Goal: Find specific page/section: Find specific page/section

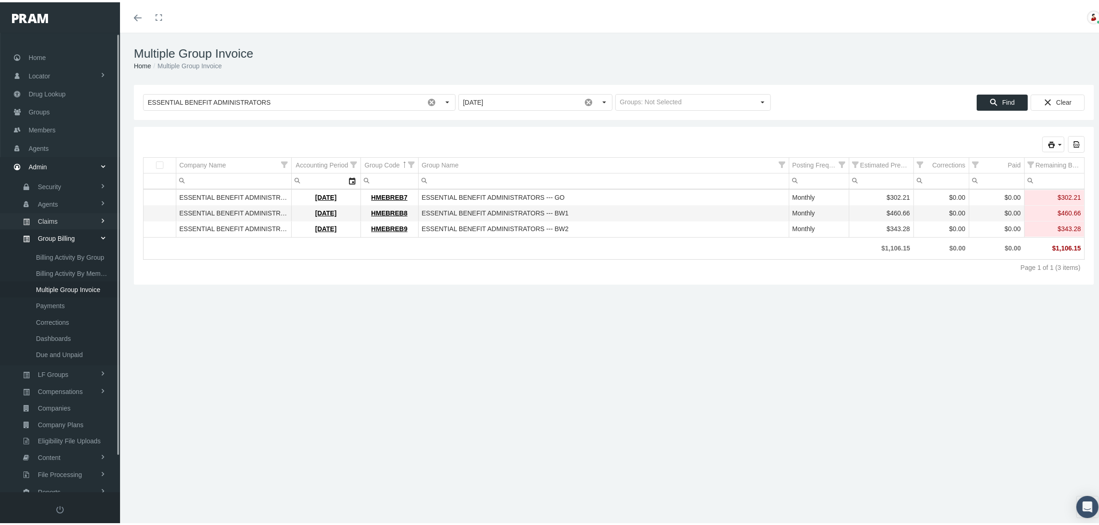
click at [54, 216] on span "Claims" at bounding box center [48, 219] width 20 height 16
click at [57, 234] on span "PBM Invoices" at bounding box center [56, 238] width 40 height 16
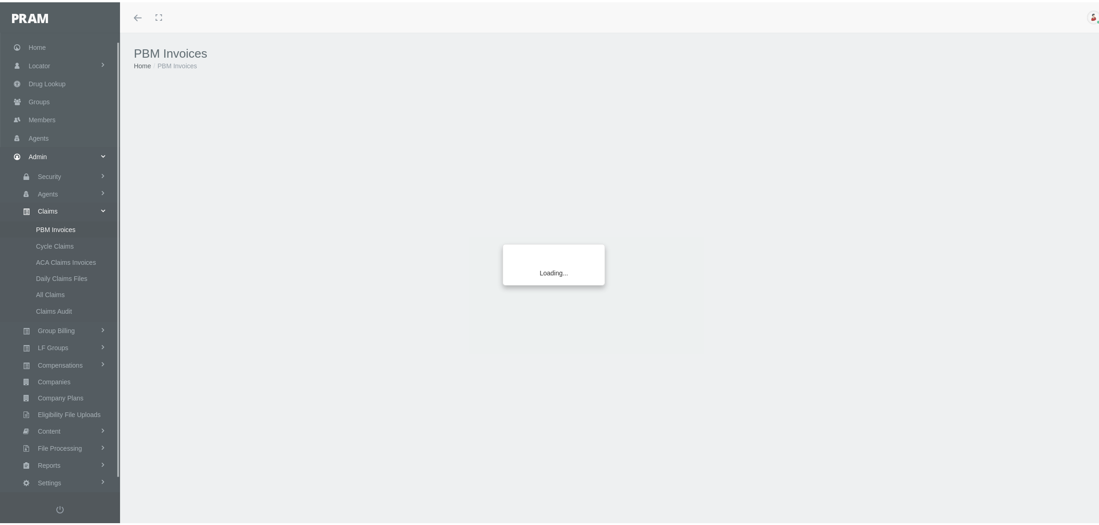
scroll to position [23, 0]
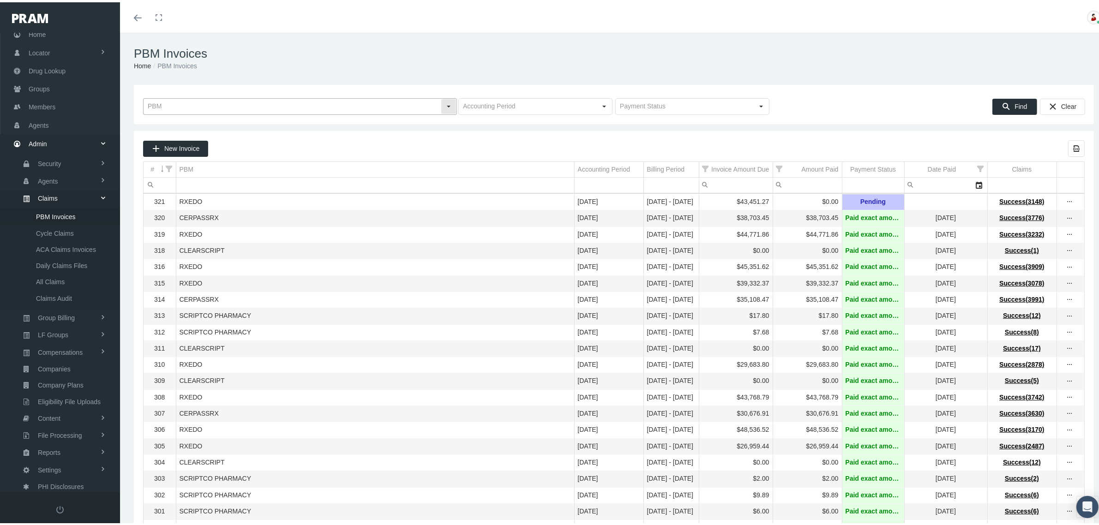
click at [448, 108] on div "Select" at bounding box center [448, 104] width 15 height 15
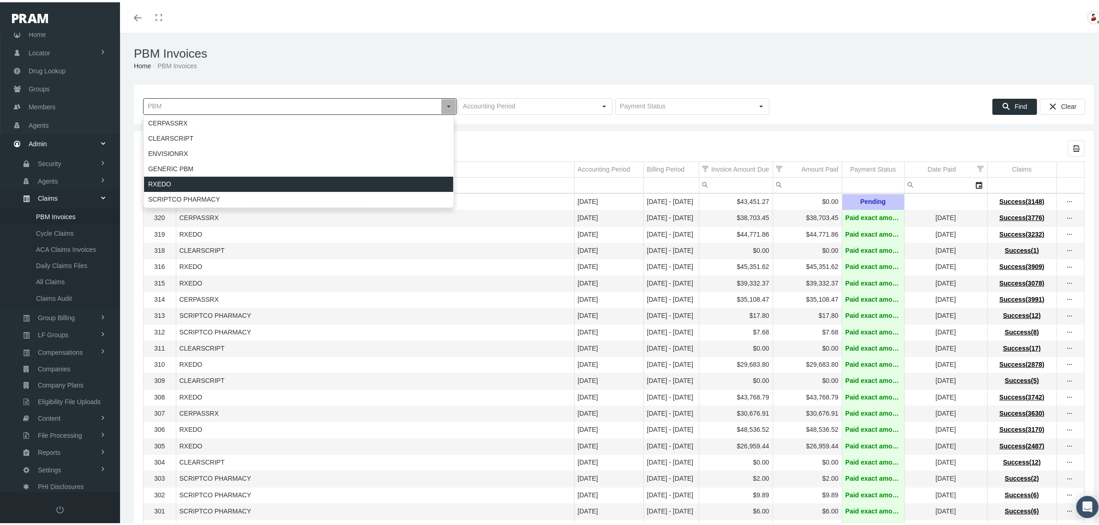
click at [331, 176] on div "RXEDO" at bounding box center [298, 181] width 309 height 15
type input "RXEDO"
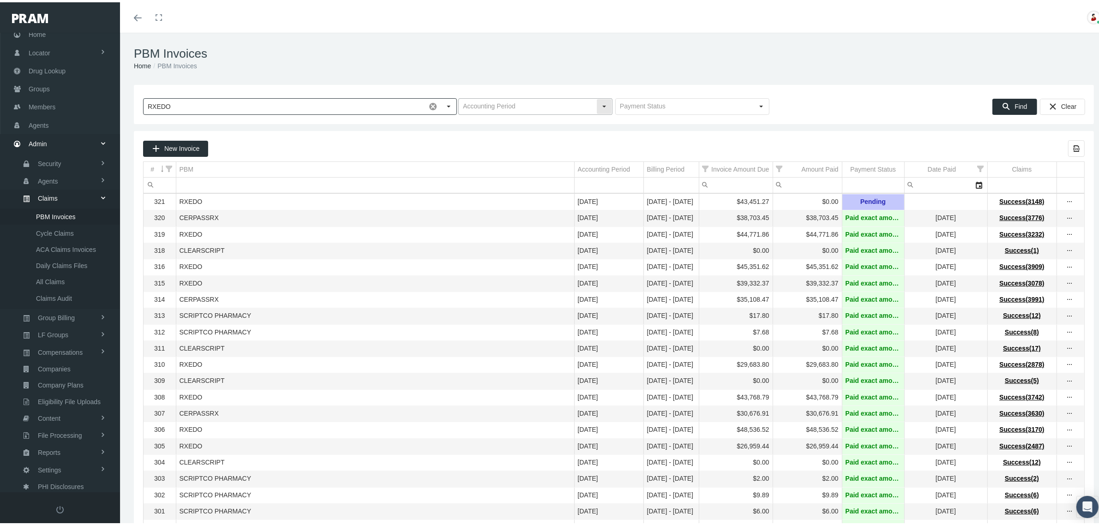
click at [600, 102] on div "Select" at bounding box center [604, 104] width 15 height 15
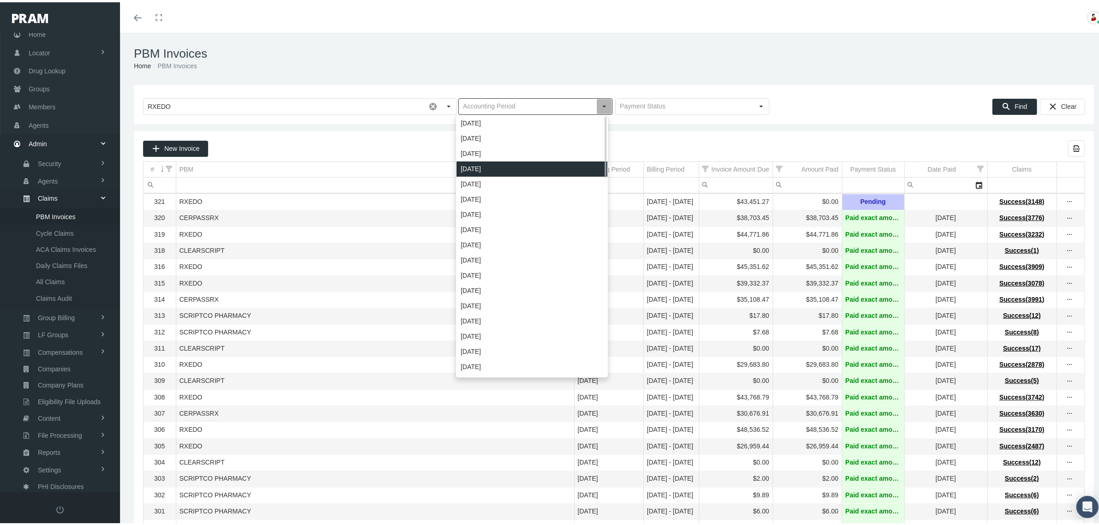
click at [493, 167] on div "[DATE]" at bounding box center [531, 166] width 151 height 15
type input "[DATE]"
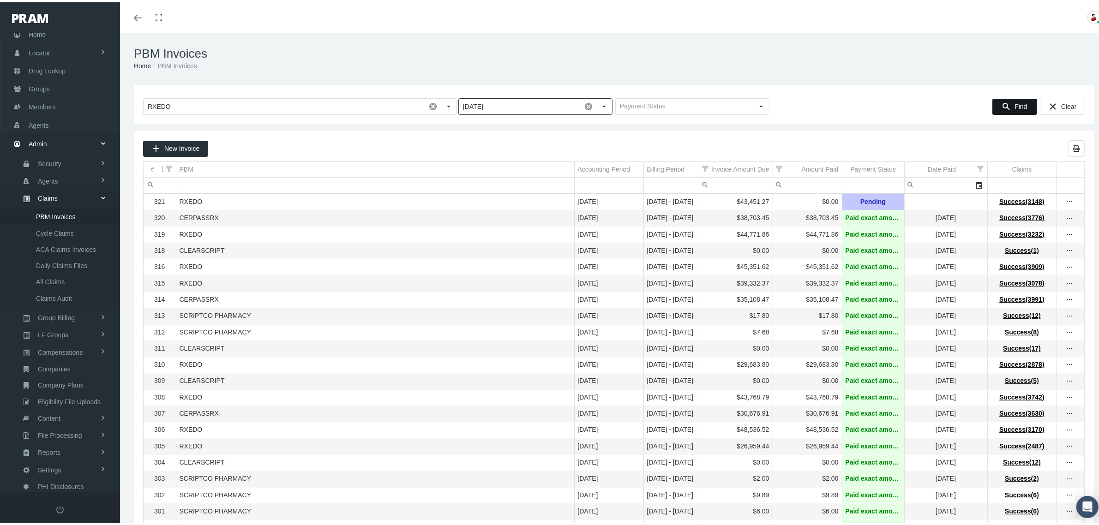
click at [1002, 104] on icon "Find" at bounding box center [1006, 104] width 8 height 8
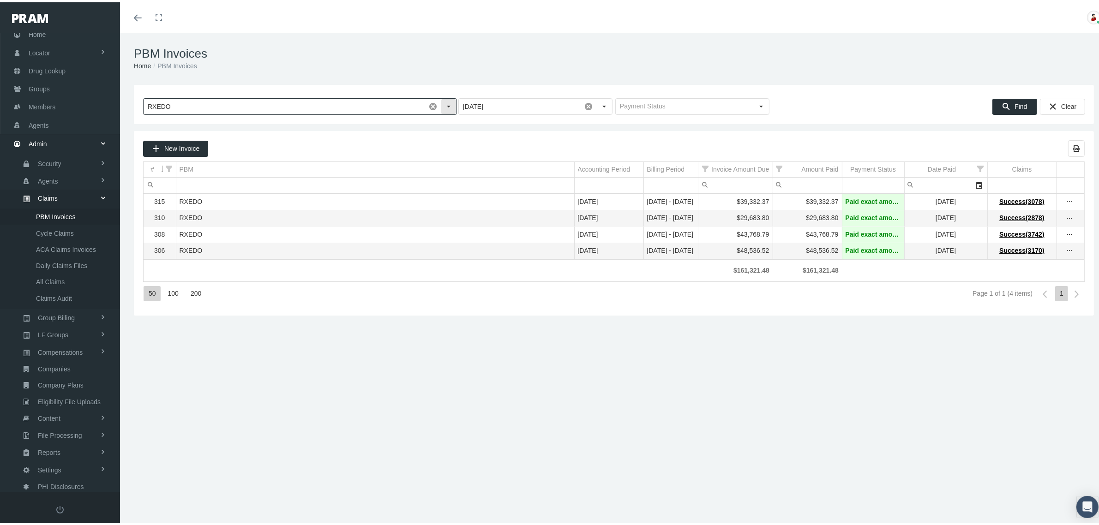
click at [451, 106] on div "Select" at bounding box center [448, 104] width 15 height 15
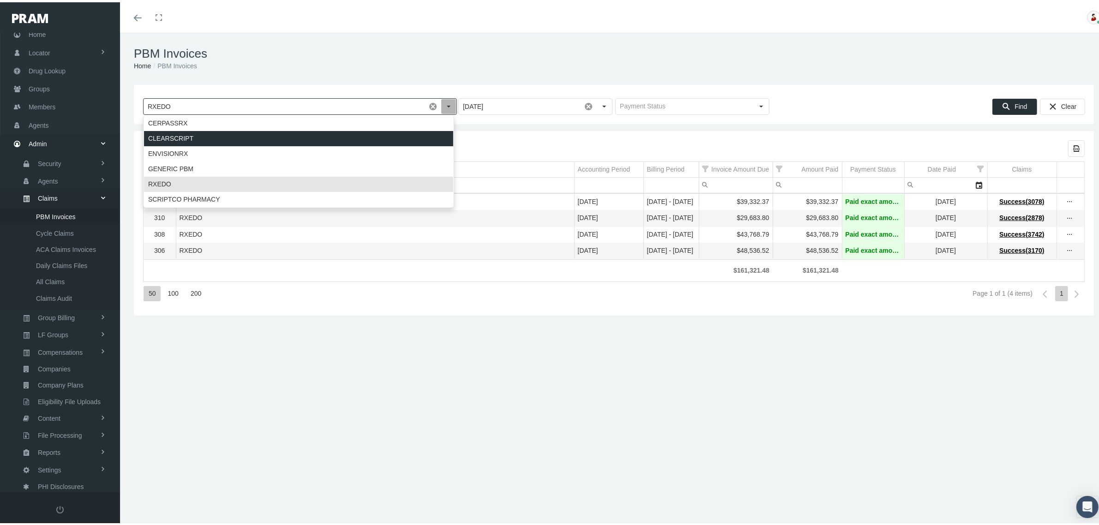
click at [285, 129] on div "CLEARSCRIPT" at bounding box center [298, 136] width 309 height 15
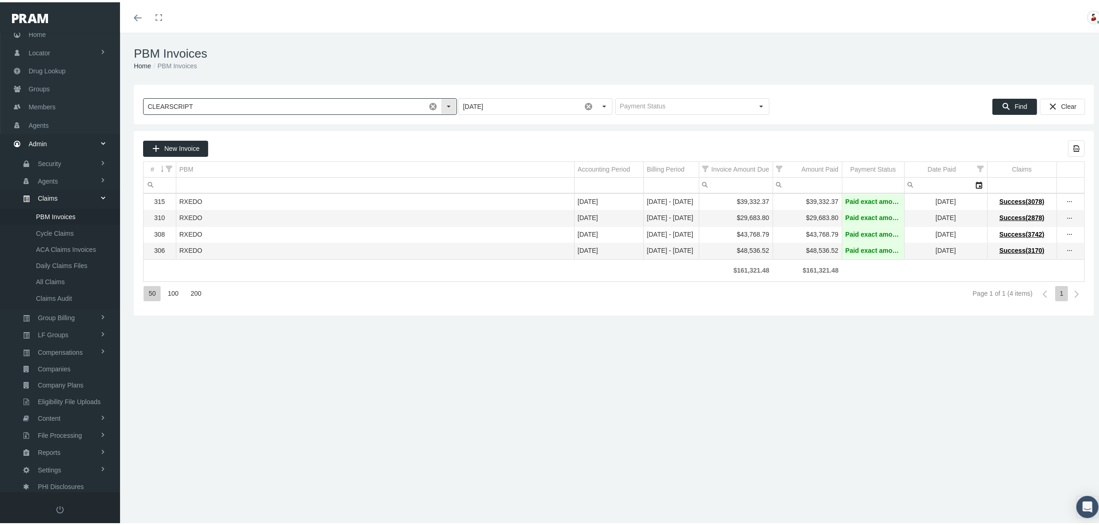
click at [446, 103] on div "Select" at bounding box center [448, 104] width 15 height 15
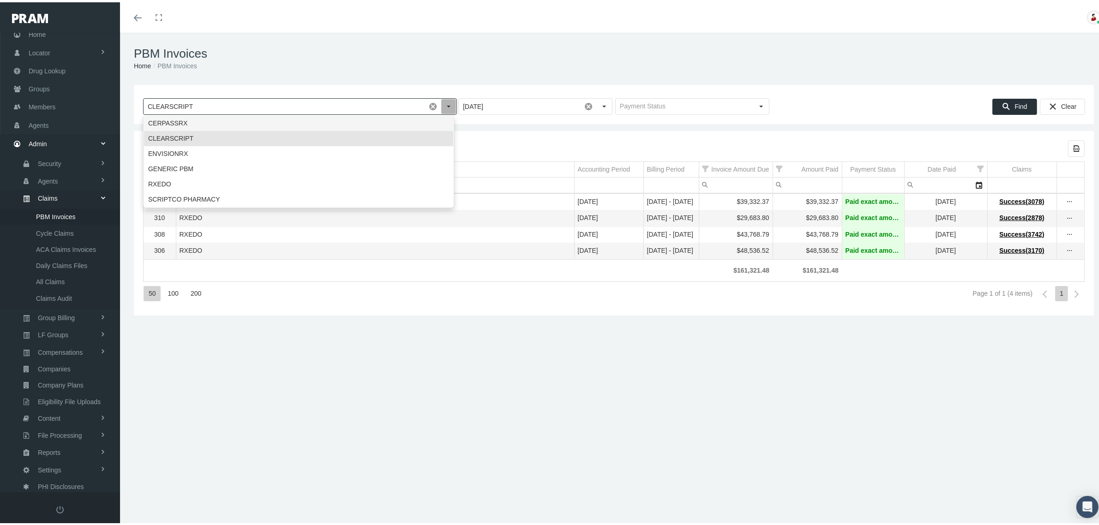
click at [306, 124] on div "CERPASSRX" at bounding box center [298, 121] width 309 height 15
type input "CERPASSRX"
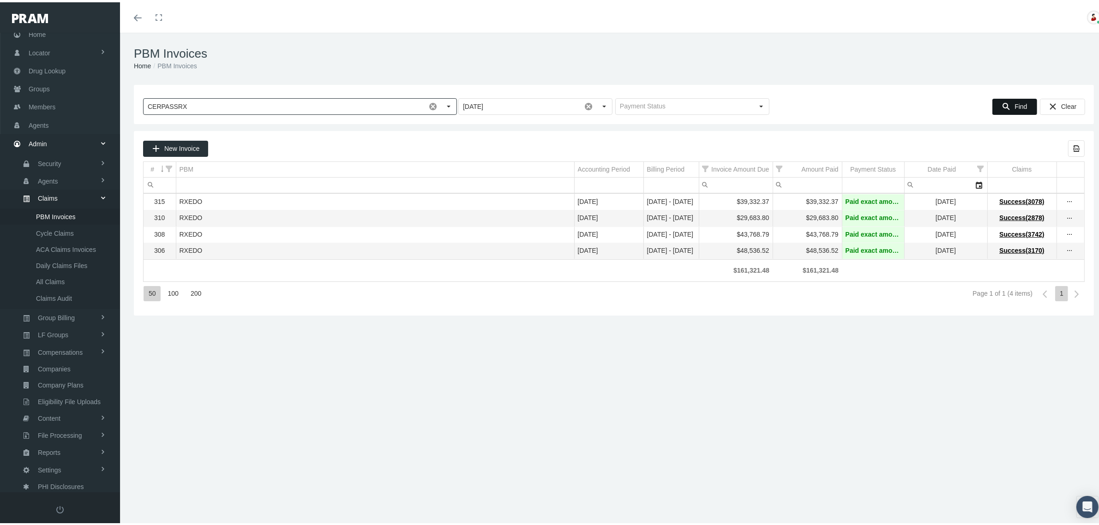
click at [1017, 104] on span "Find" at bounding box center [1020, 104] width 12 height 7
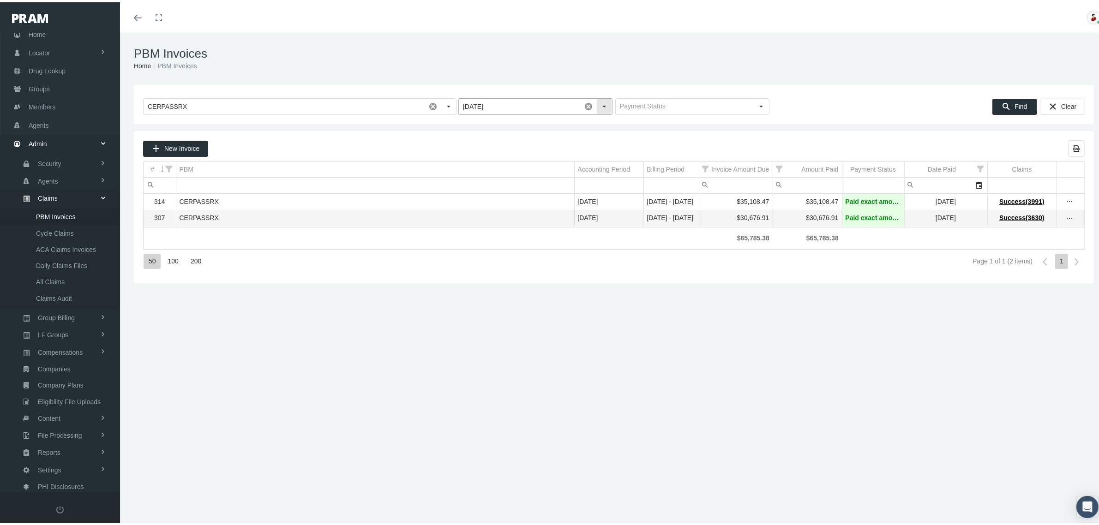
click at [598, 102] on div "Select" at bounding box center [604, 104] width 15 height 15
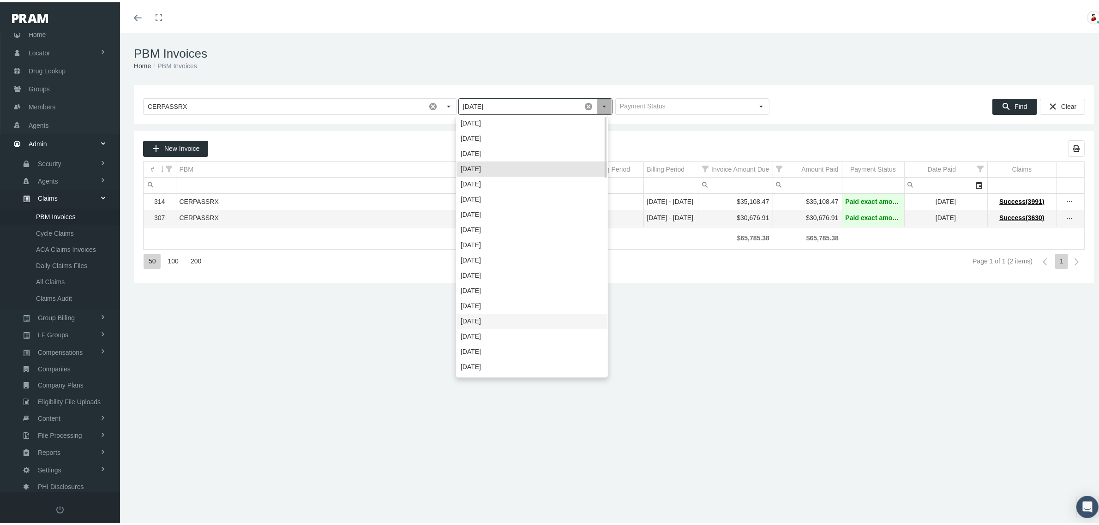
scroll to position [72, 0]
click at [497, 335] on div "[DATE]" at bounding box center [531, 338] width 151 height 15
type input "[DATE]"
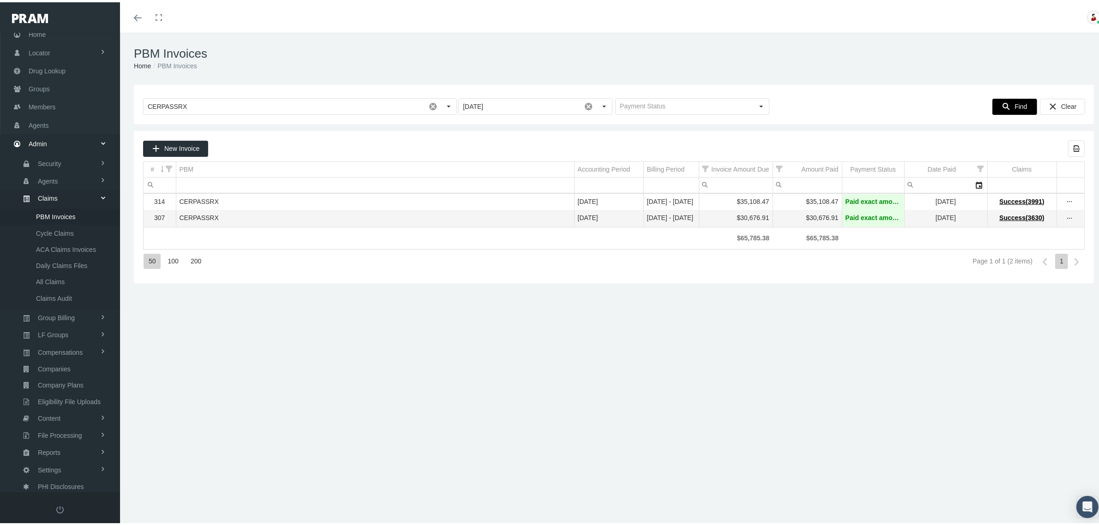
click at [1014, 102] on span "Find" at bounding box center [1020, 104] width 12 height 7
click at [450, 104] on div "Select" at bounding box center [448, 104] width 15 height 15
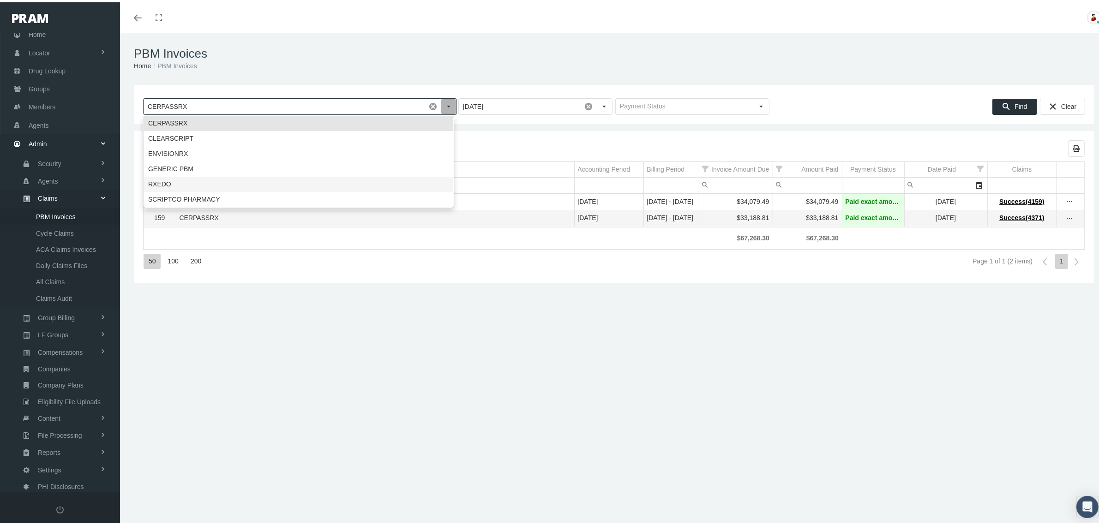
click at [295, 177] on div "RXEDO" at bounding box center [298, 181] width 309 height 15
type input "RXEDO"
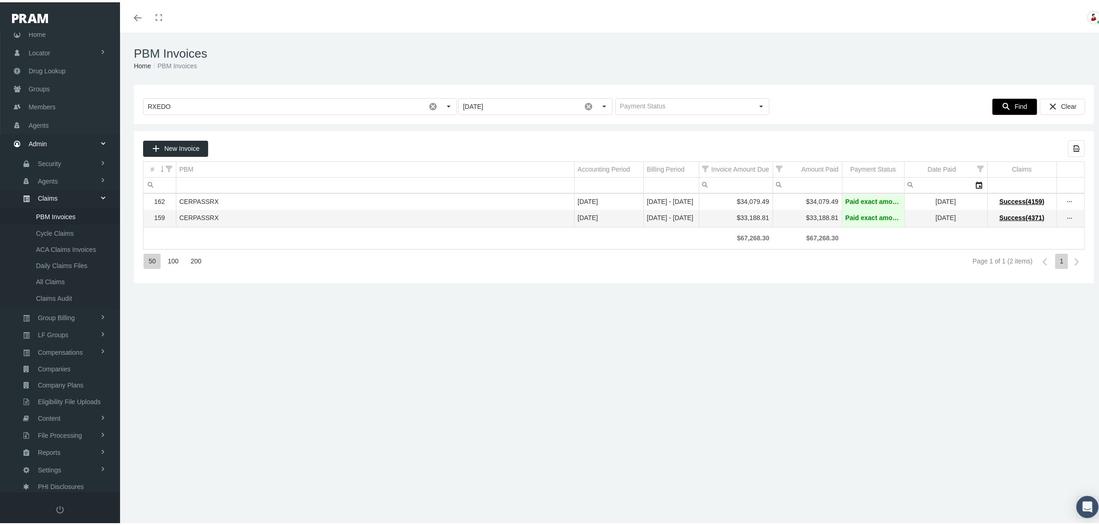
click at [1014, 107] on span "Find" at bounding box center [1020, 104] width 12 height 7
